Goal: Find specific page/section: Find specific page/section

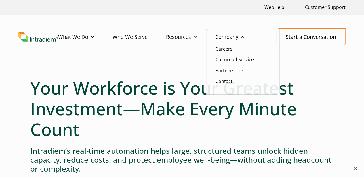
click at [242, 34] on link "Company" at bounding box center [238, 37] width 47 height 17
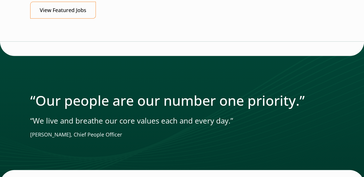
scroll to position [775, 0]
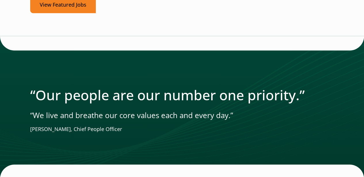
click at [70, 10] on link "View Featured Jobs" at bounding box center [63, 4] width 66 height 17
